Goal: Information Seeking & Learning: Learn about a topic

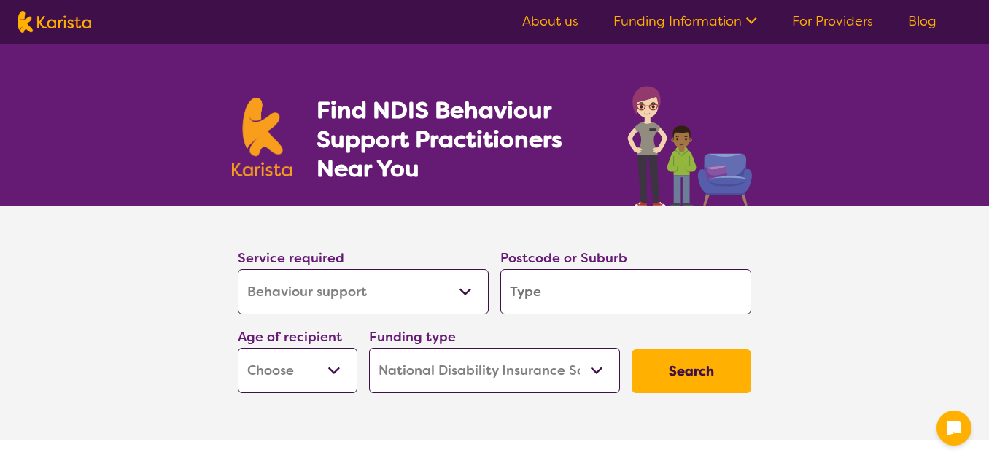
select select "Behaviour support"
select select "NDIS"
select select "Behaviour support"
select select "NDIS"
click at [604, 276] on input "search" at bounding box center [625, 291] width 251 height 45
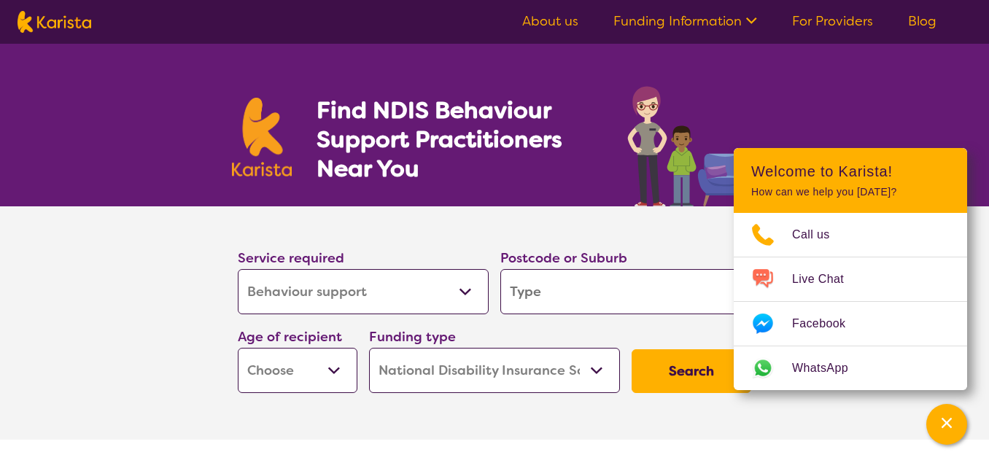
click at [630, 294] on input "search" at bounding box center [625, 291] width 251 height 45
type input "2282"
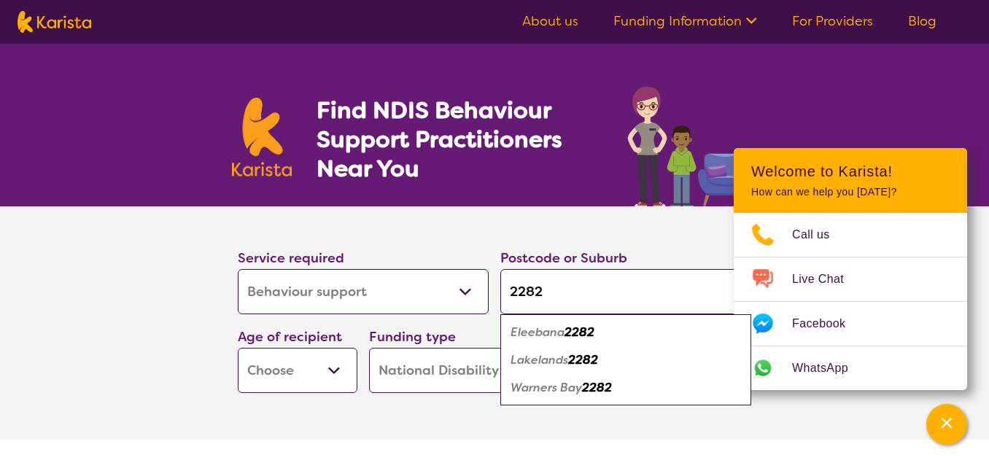
click at [322, 372] on select "Early Childhood - 0 to 9 Child - 10 to 11 Adolescent - 12 to 17 Adult - 18 to 6…" at bounding box center [298, 370] width 120 height 45
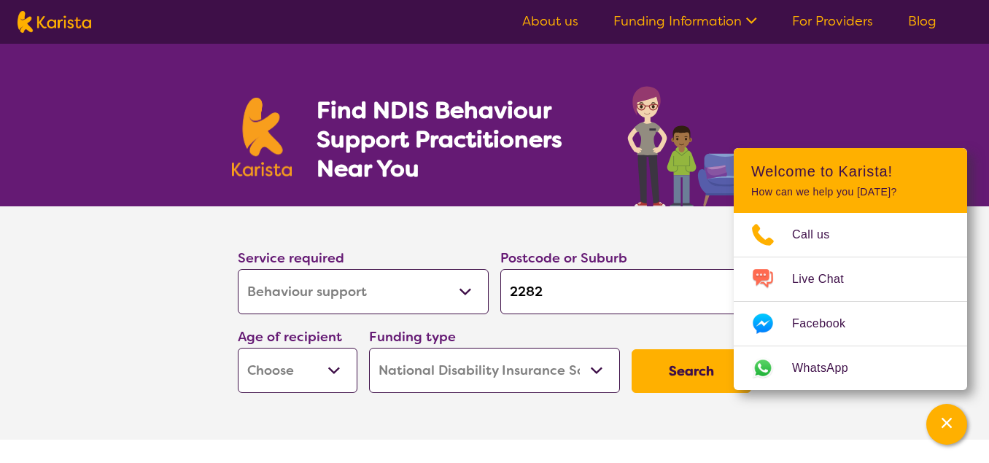
select select "EC"
click at [674, 372] on button "Search" at bounding box center [691, 371] width 120 height 44
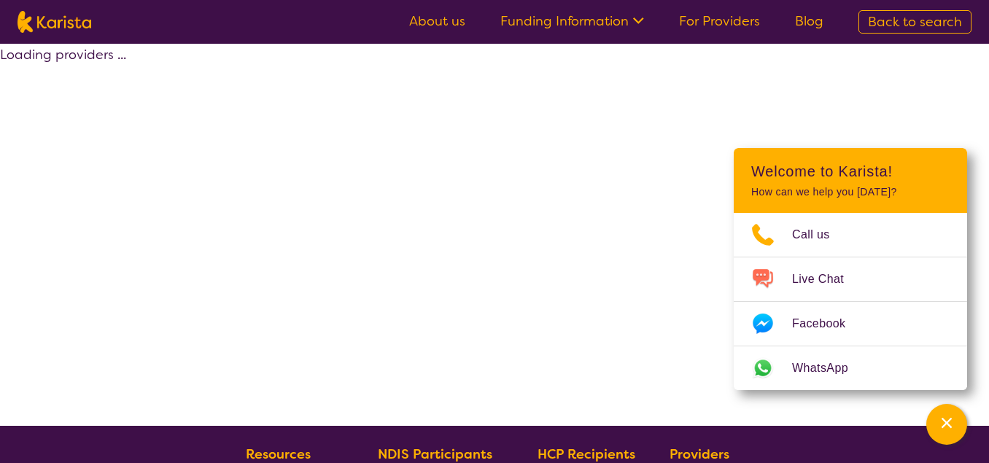
select select "by_score"
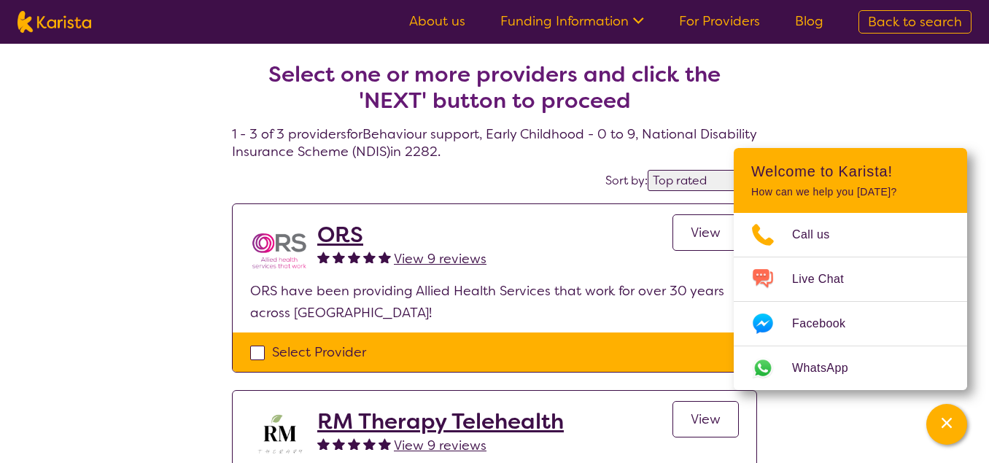
select select "Behaviour support"
select select "EC"
select select "NDIS"
select select "Behaviour support"
select select "EC"
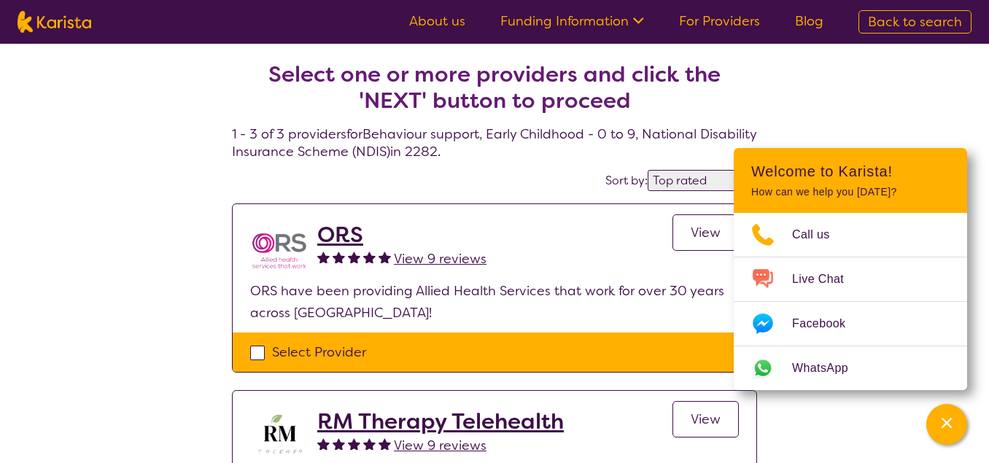
select select "NDIS"
